Goal: Use online tool/utility: Utilize a website feature to perform a specific function

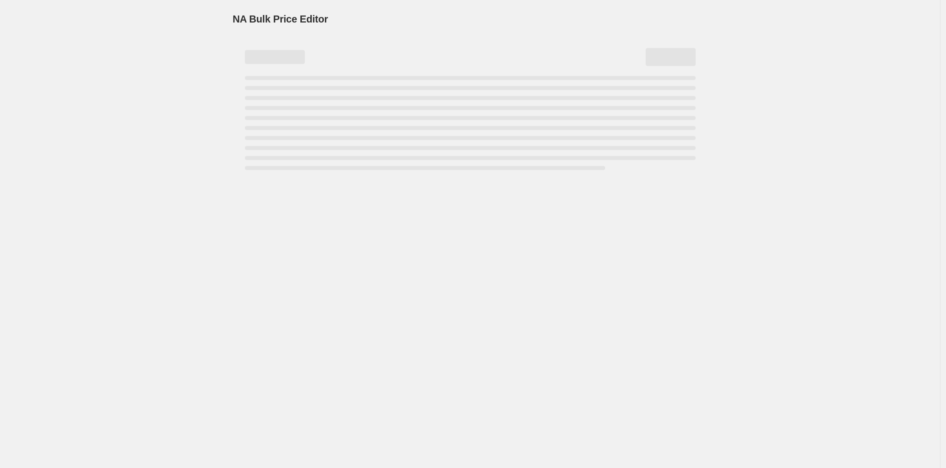
click at [178, 109] on div "NA Bulk Price Editor. This page is ready NA Bulk Price Editor" at bounding box center [470, 234] width 940 height 468
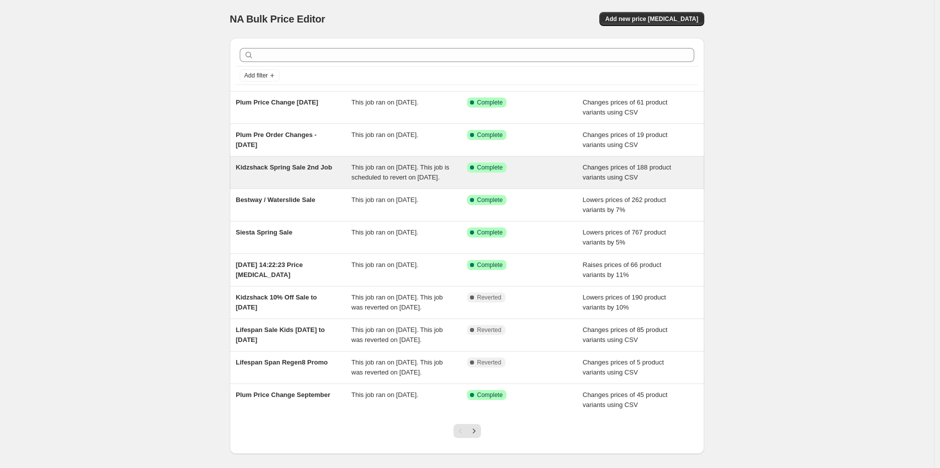
click at [265, 175] on div "Kidzshack Spring Sale 2nd Job" at bounding box center [294, 172] width 116 height 20
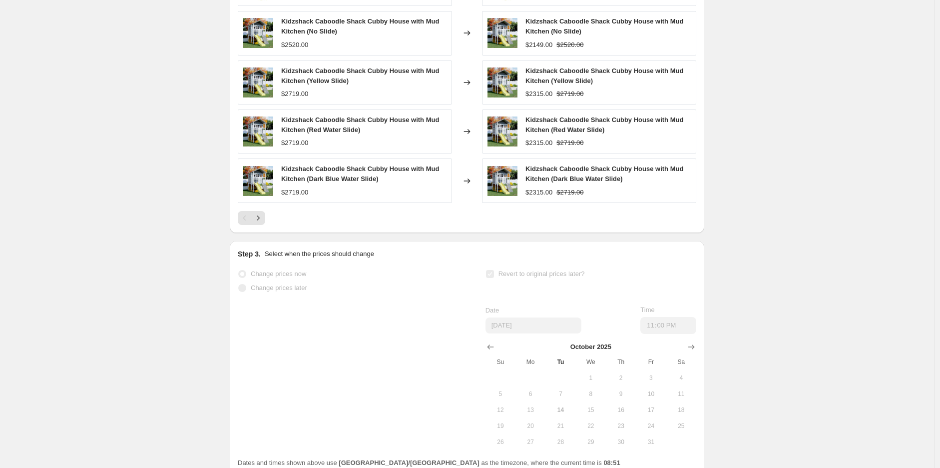
scroll to position [615, 0]
